Goal: Check status: Check status

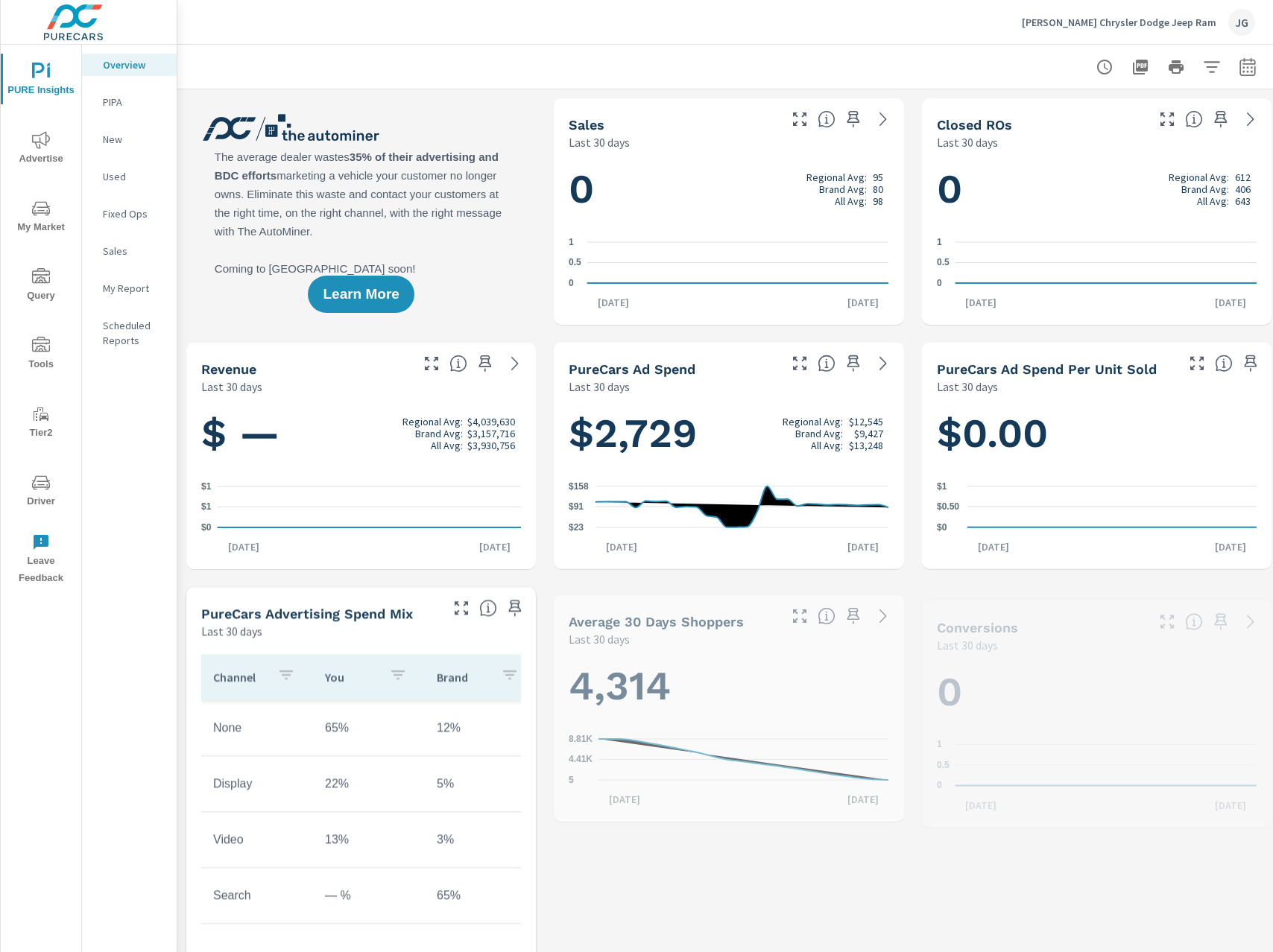
scroll to position [1, 0]
click at [39, 494] on span "Driver" at bounding box center [40, 492] width 72 height 36
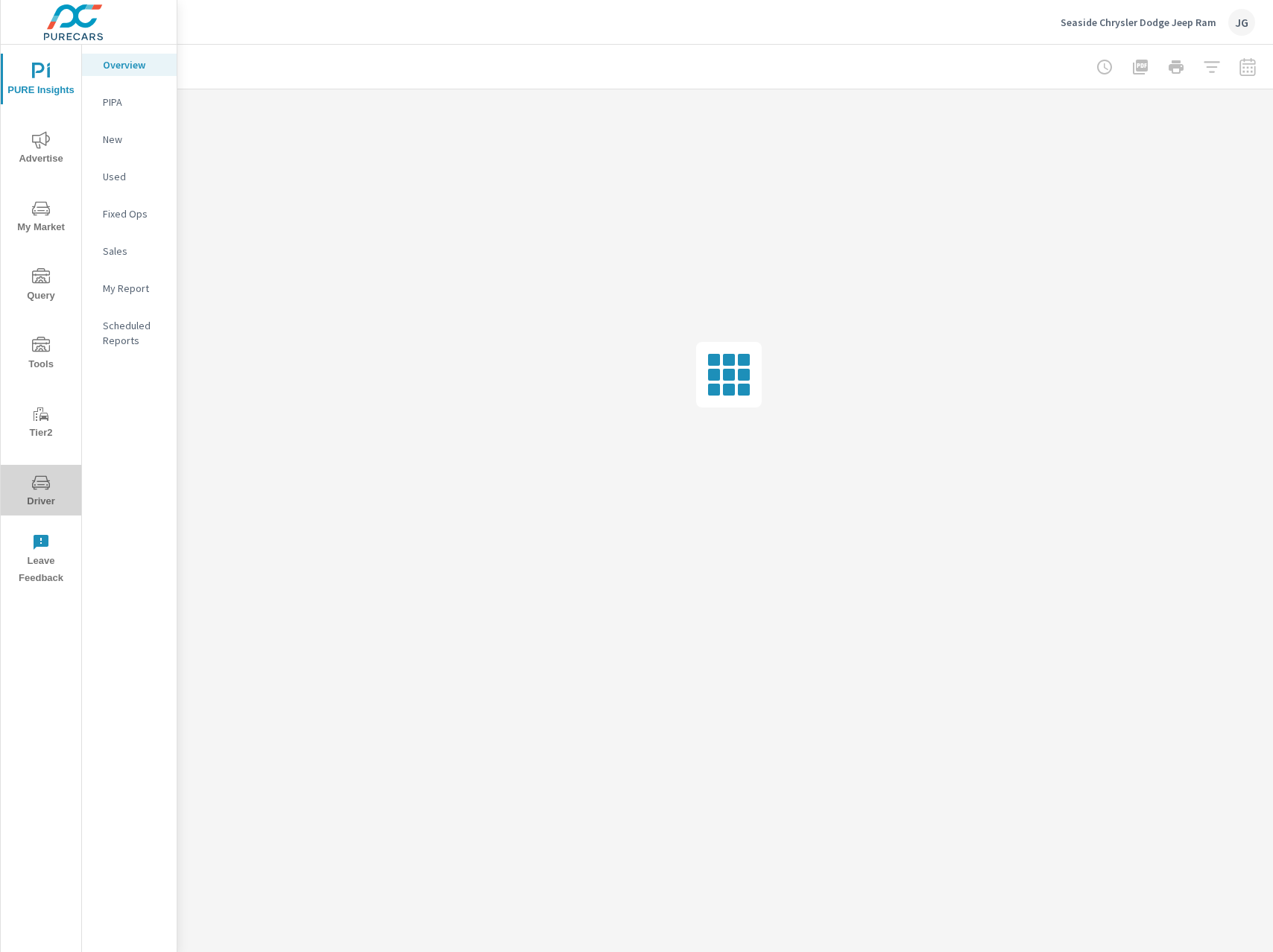
click at [43, 495] on span "Driver" at bounding box center [40, 492] width 72 height 36
click at [43, 488] on icon "nav menu" at bounding box center [41, 483] width 18 height 18
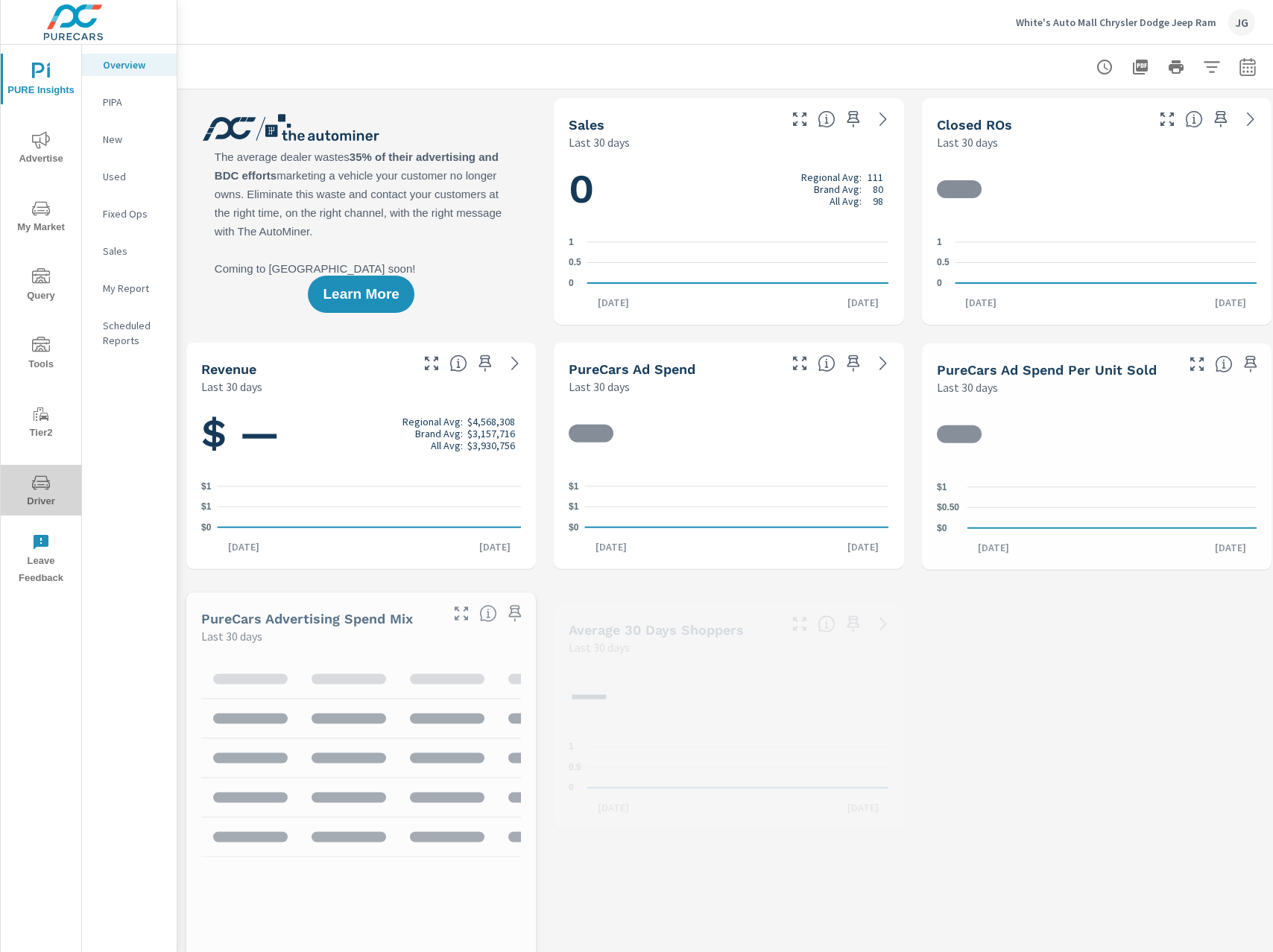
click at [32, 484] on icon "nav menu" at bounding box center [41, 482] width 18 height 14
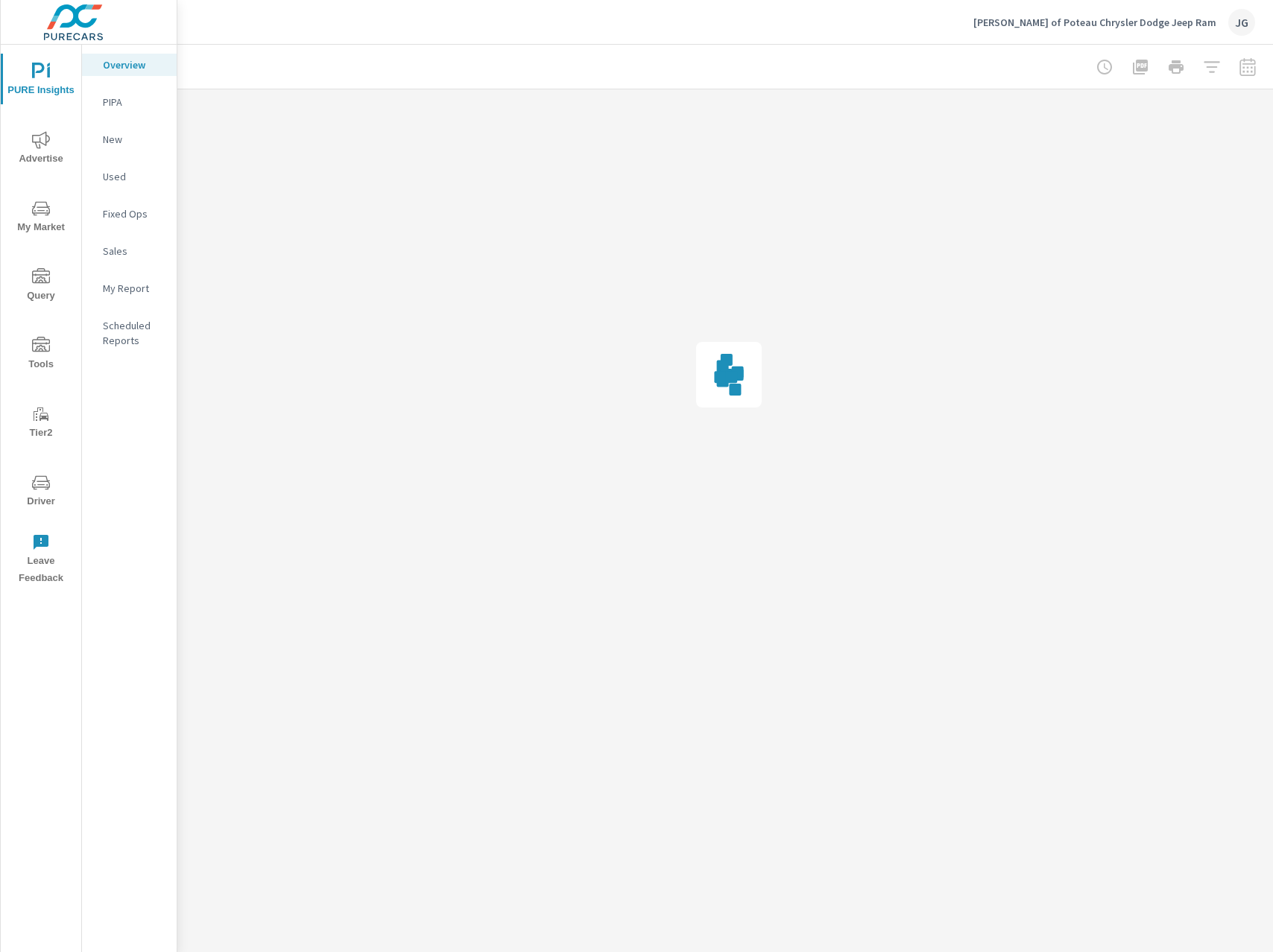
click at [41, 483] on icon "nav menu" at bounding box center [41, 483] width 18 height 18
click at [52, 621] on span "Driver" at bounding box center [40, 629] width 72 height 36
